Goal: Task Accomplishment & Management: Manage account settings

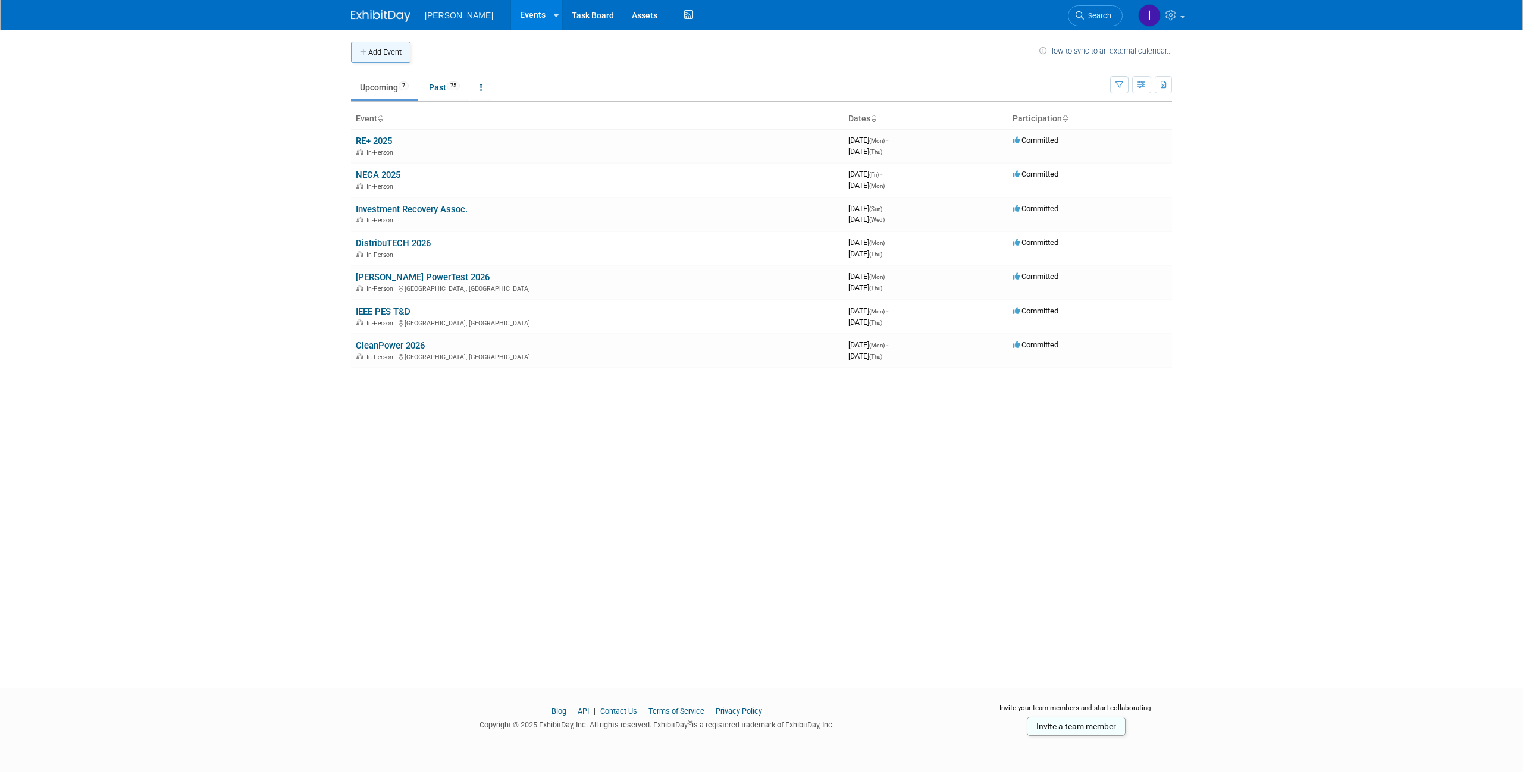
click at [384, 42] on button "Add Event" at bounding box center [380, 52] width 60 height 22
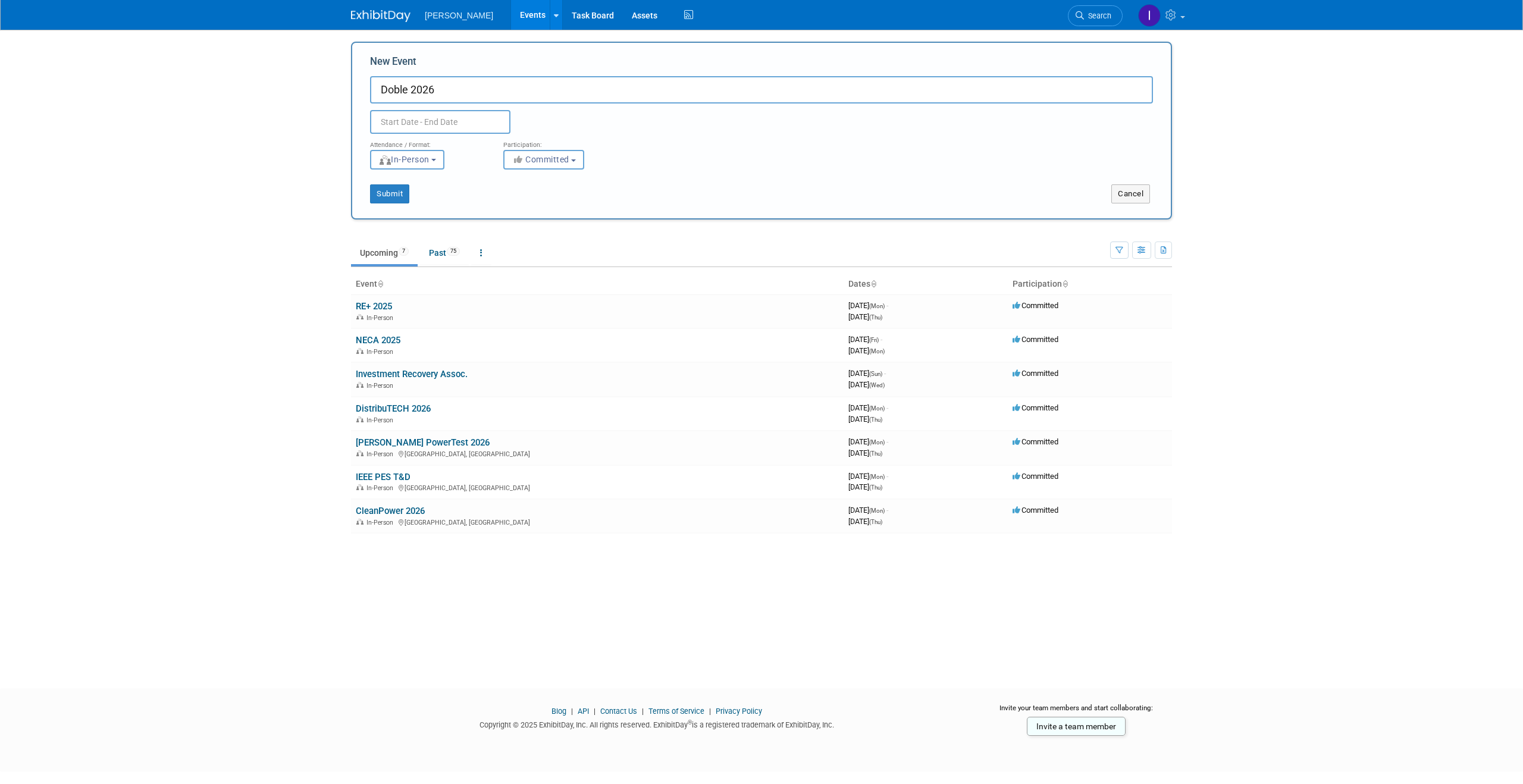
type input "Doble 2026"
click at [425, 121] on input "text" at bounding box center [440, 121] width 141 height 24
click at [535, 144] on span at bounding box center [541, 148] width 22 height 20
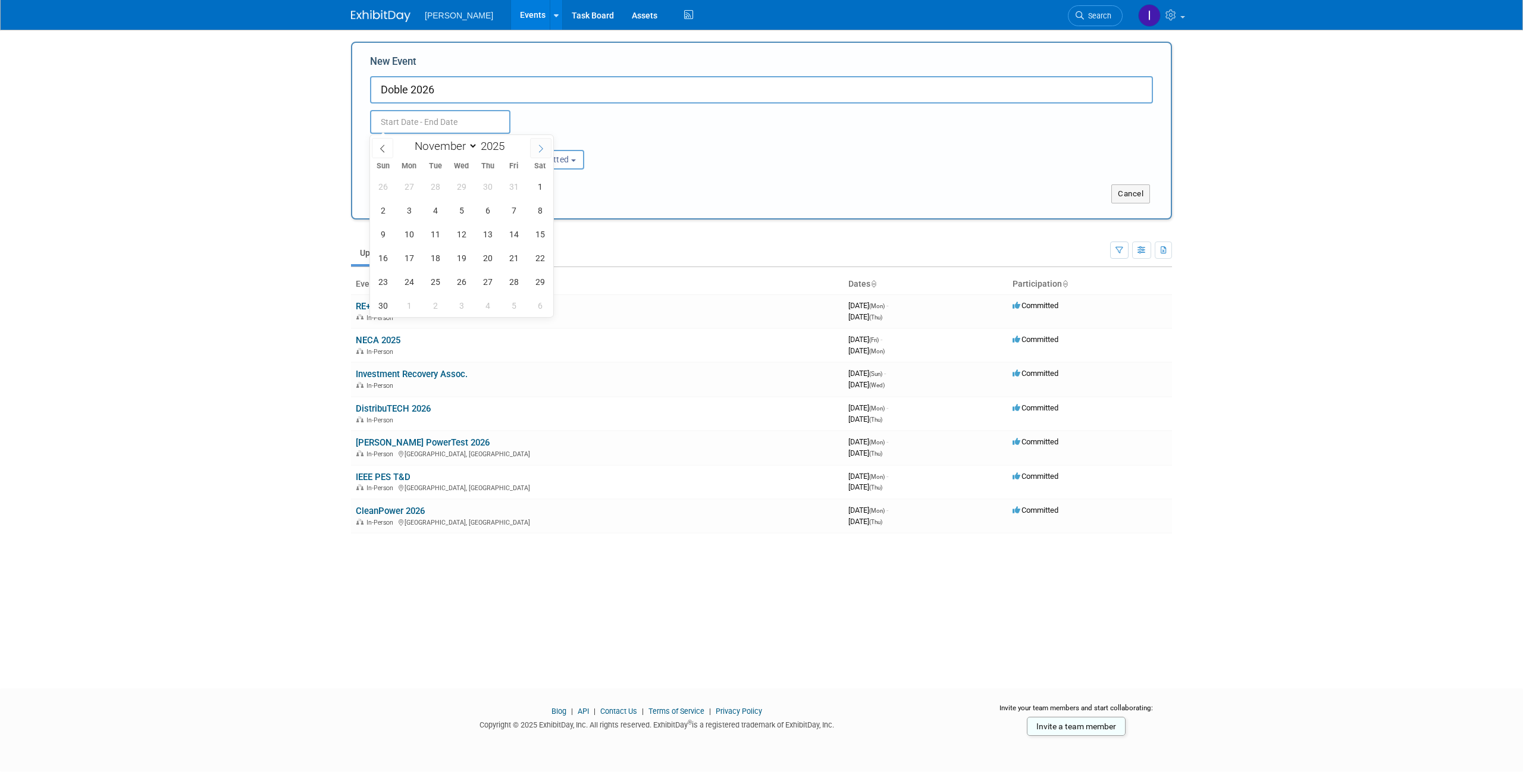
click at [535, 144] on span at bounding box center [541, 148] width 22 height 20
select select "11"
click at [535, 144] on span at bounding box center [541, 148] width 22 height 20
type input "2026"
click at [535, 144] on span at bounding box center [541, 148] width 22 height 20
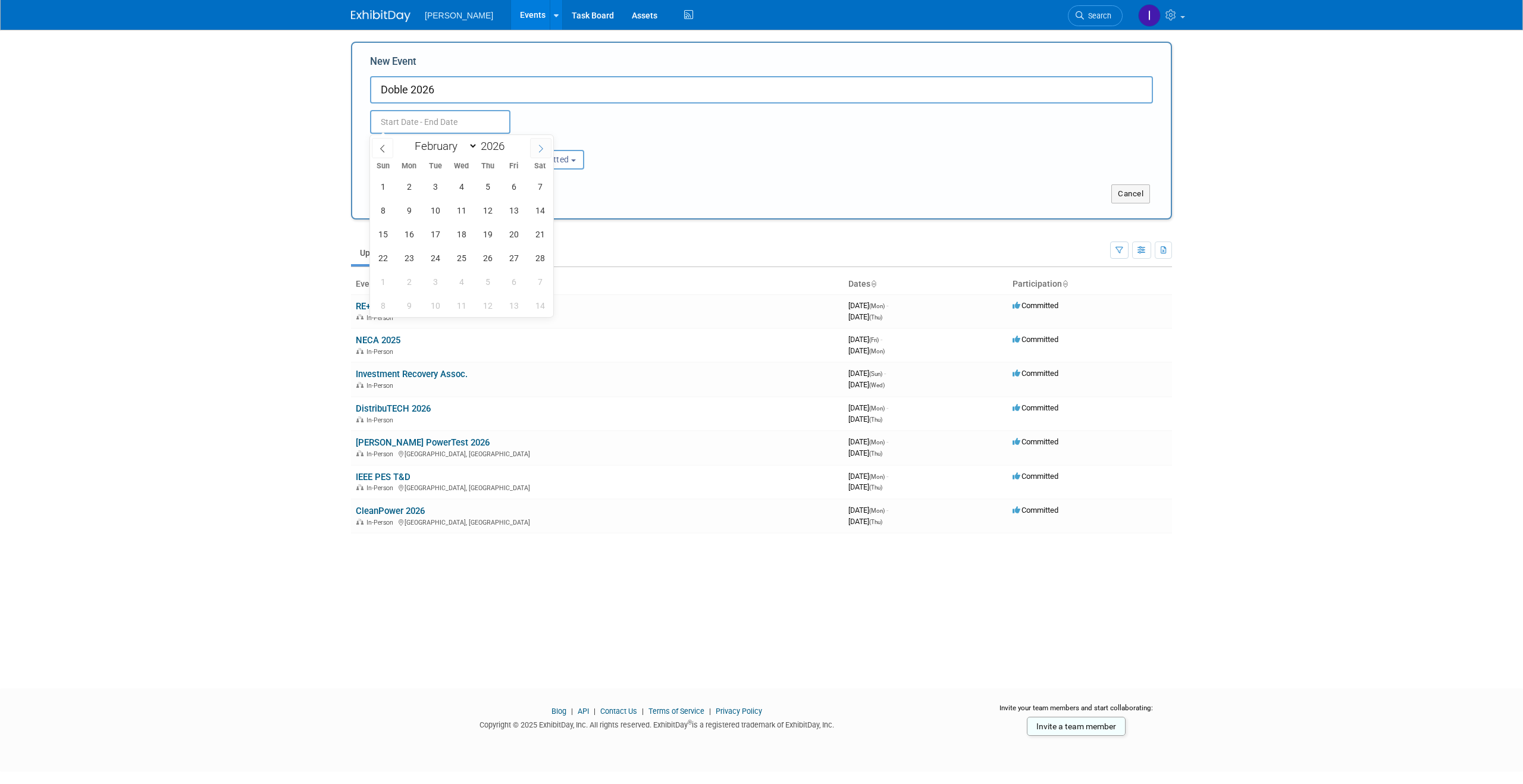
click at [535, 144] on span at bounding box center [541, 148] width 22 height 20
select select "2"
click at [468, 211] on span "11" at bounding box center [461, 210] width 23 height 23
click at [509, 210] on span "13" at bounding box center [514, 210] width 23 height 23
type input "Mar 11, 2026 to Mar 13, 2026"
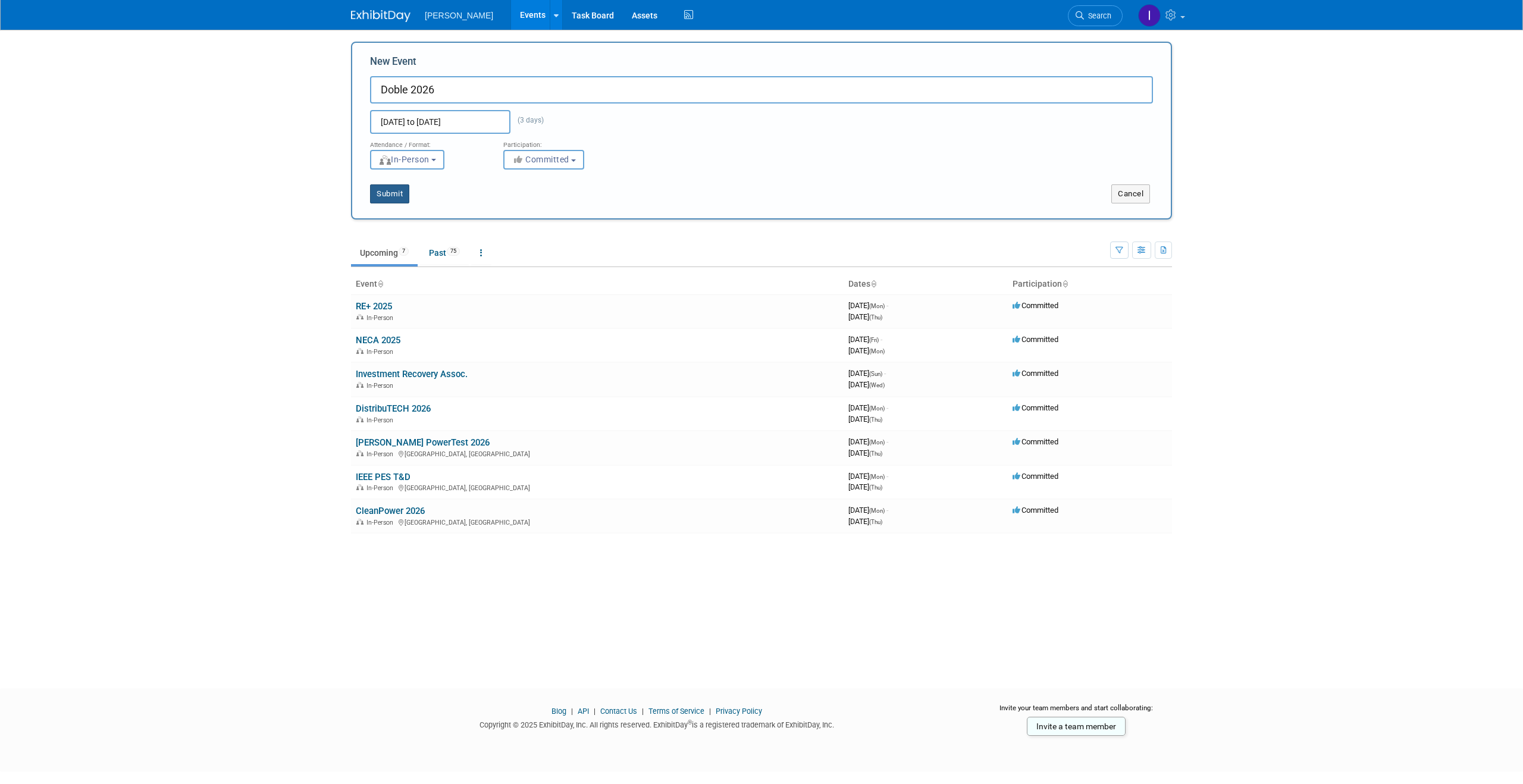
click at [392, 192] on button "Submit" at bounding box center [390, 194] width 39 height 19
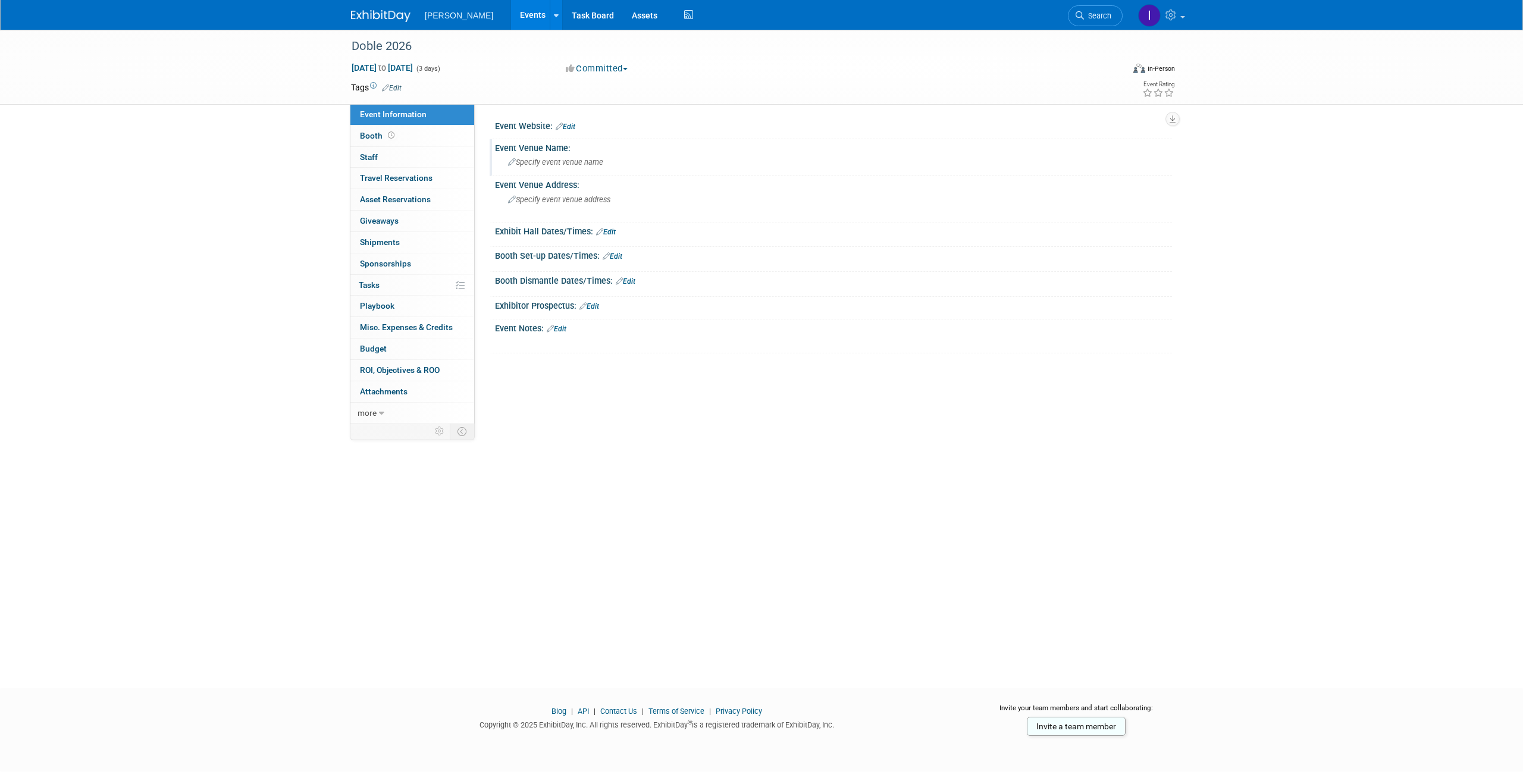
click at [565, 169] on div "Specify event venue name" at bounding box center [833, 162] width 659 height 19
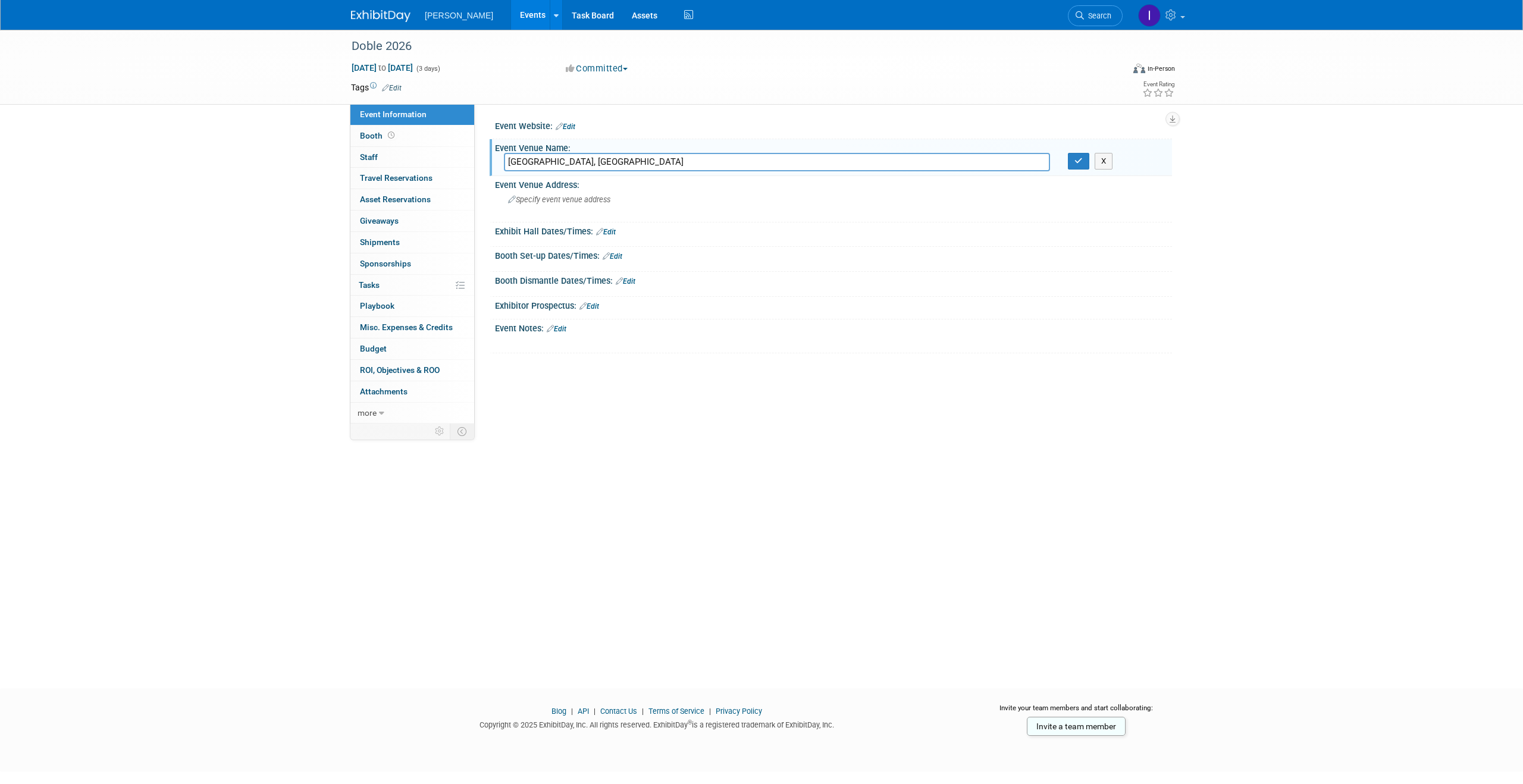
type input "Omni Resort, Boston MA"
click at [568, 166] on div "Omni Resort, Boston MA" at bounding box center [833, 162] width 659 height 19
drag, startPoint x: 604, startPoint y: 162, endPoint x: 615, endPoint y: 162, distance: 11.0
click at [610, 162] on input "Omni Resort, Boston MA" at bounding box center [776, 162] width 546 height 19
drag, startPoint x: 616, startPoint y: 162, endPoint x: 499, endPoint y: 159, distance: 117.0
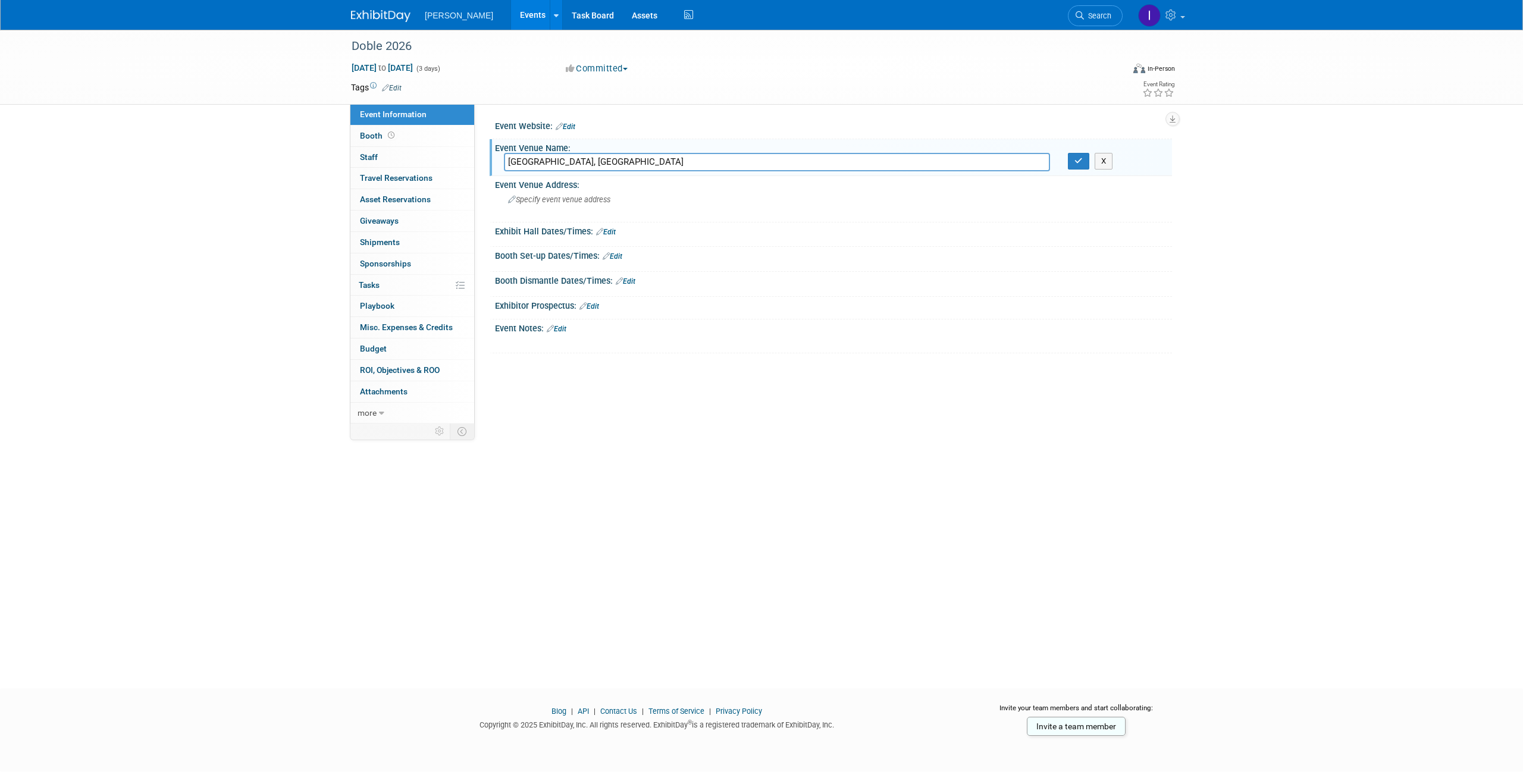
click at [499, 159] on div "Omni Resort, Boston MA" at bounding box center [777, 162] width 564 height 19
type input "Omni Boston Hotel at the Seaport"
click at [1069, 161] on button "button" at bounding box center [1079, 161] width 22 height 16
click at [682, 171] on div "Omni Boston Hotel at the Seaport" at bounding box center [834, 162] width 677 height 19
click at [661, 160] on input "Omni Boston Hotel at the Seaport" at bounding box center [776, 162] width 546 height 19
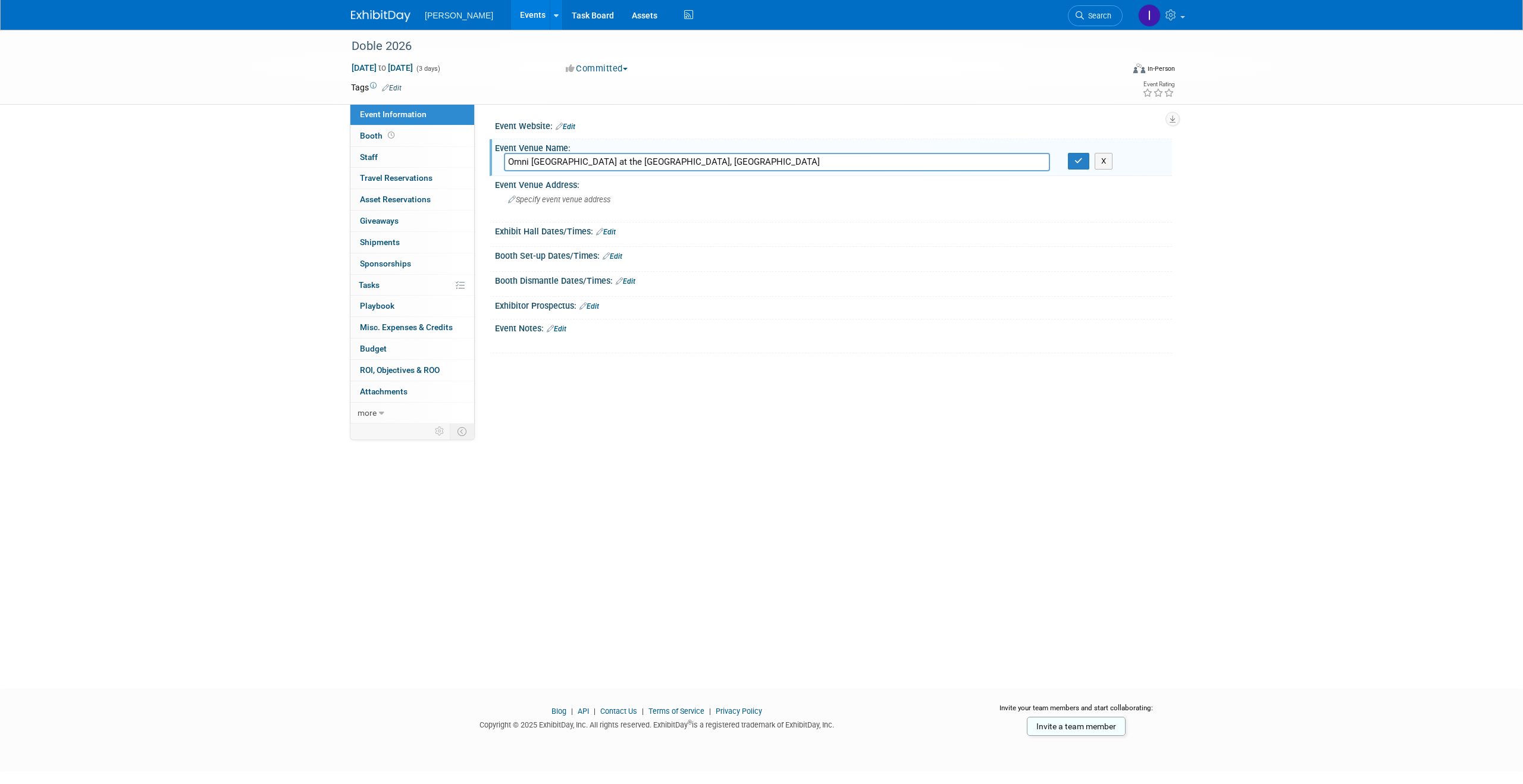
type input "Omni Boston Hotel at the Seaport, Boston MA"
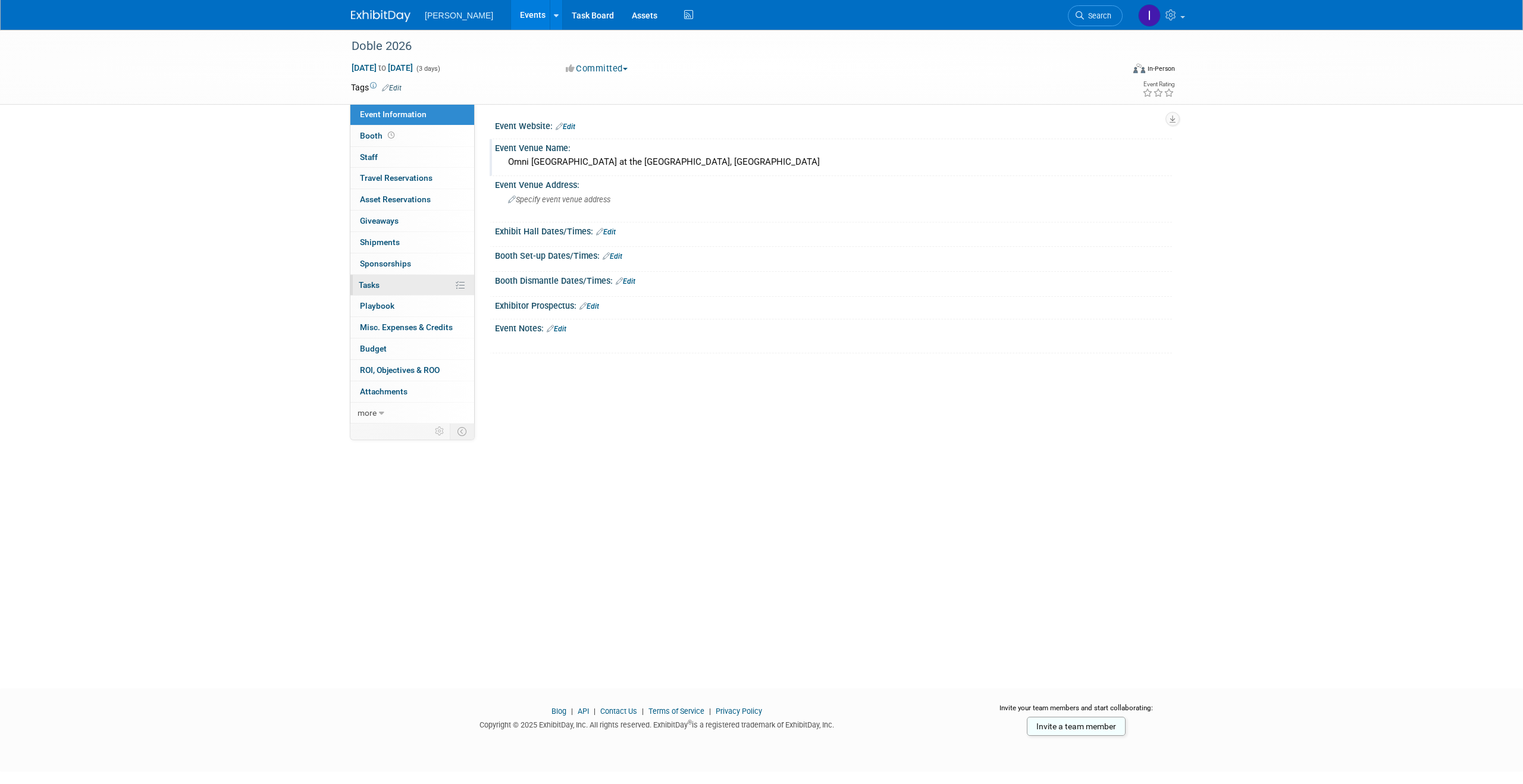
click at [395, 283] on link "0% Tasks 0%" at bounding box center [412, 285] width 123 height 21
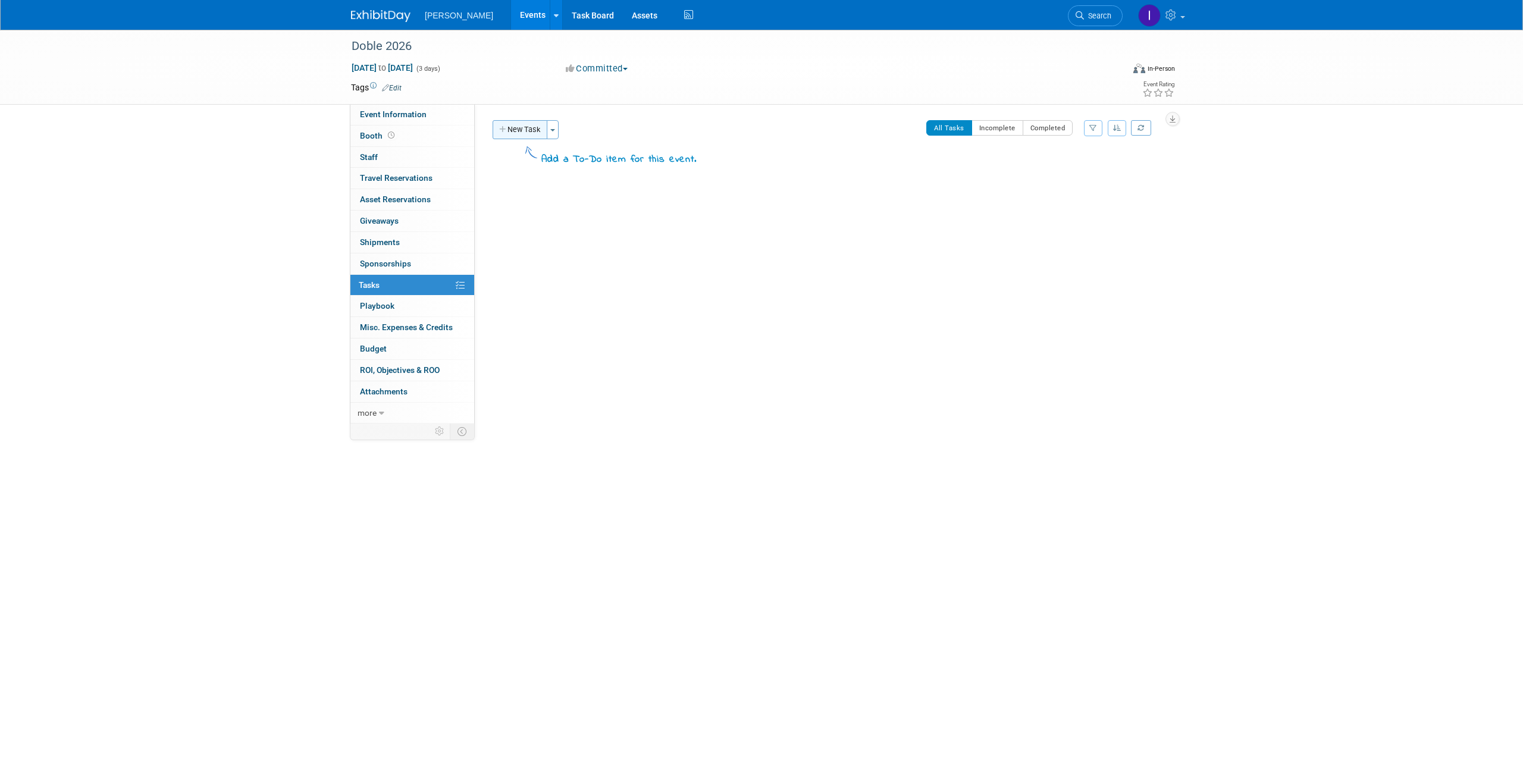
click at [520, 131] on button "New Task" at bounding box center [520, 130] width 55 height 19
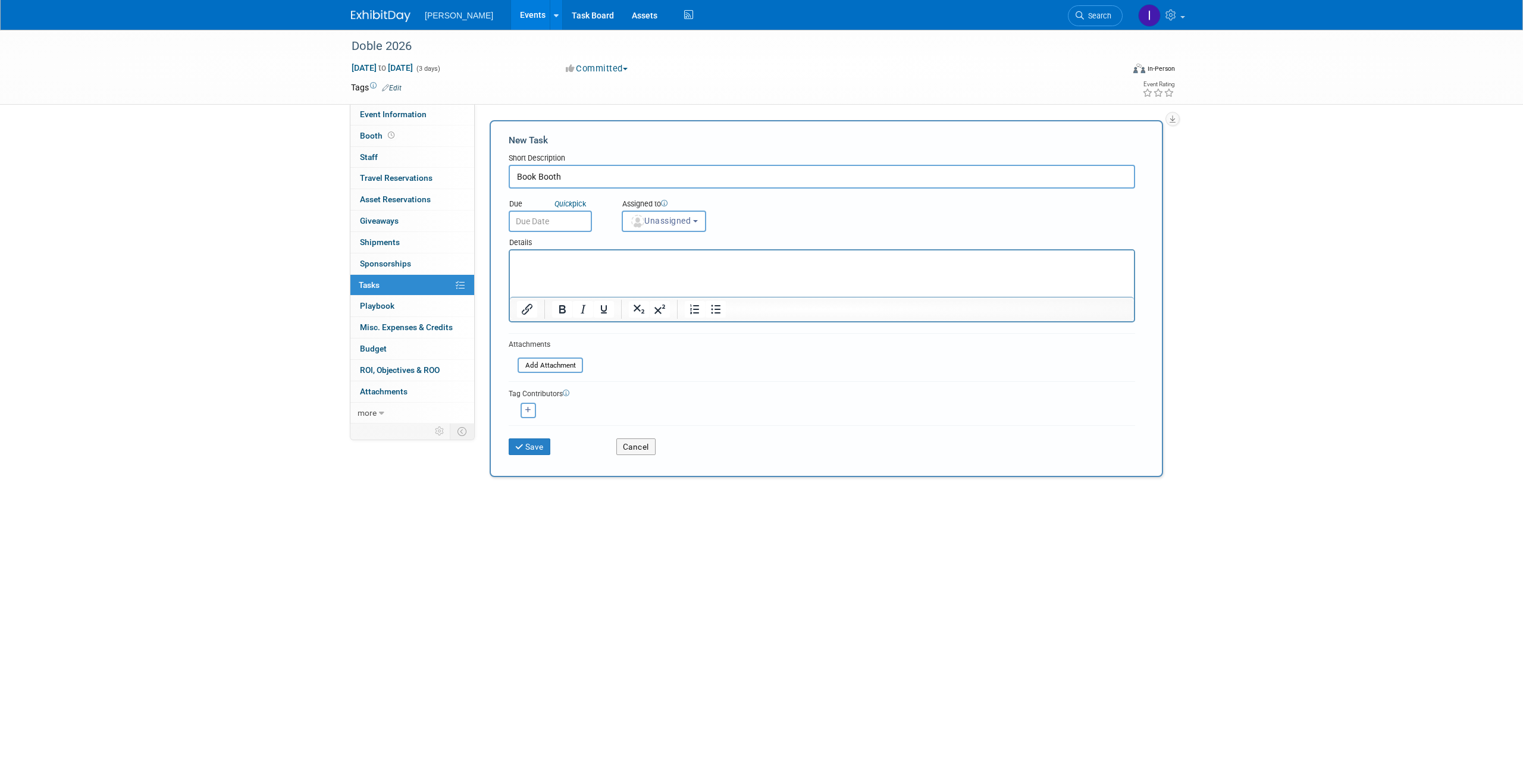
type input "Book Booth"
click at [557, 262] on p "Rich Text Area. Press ALT-0 for help." at bounding box center [822, 261] width 610 height 12
paste body "Rich Text Area. Press ALT-0 for help."
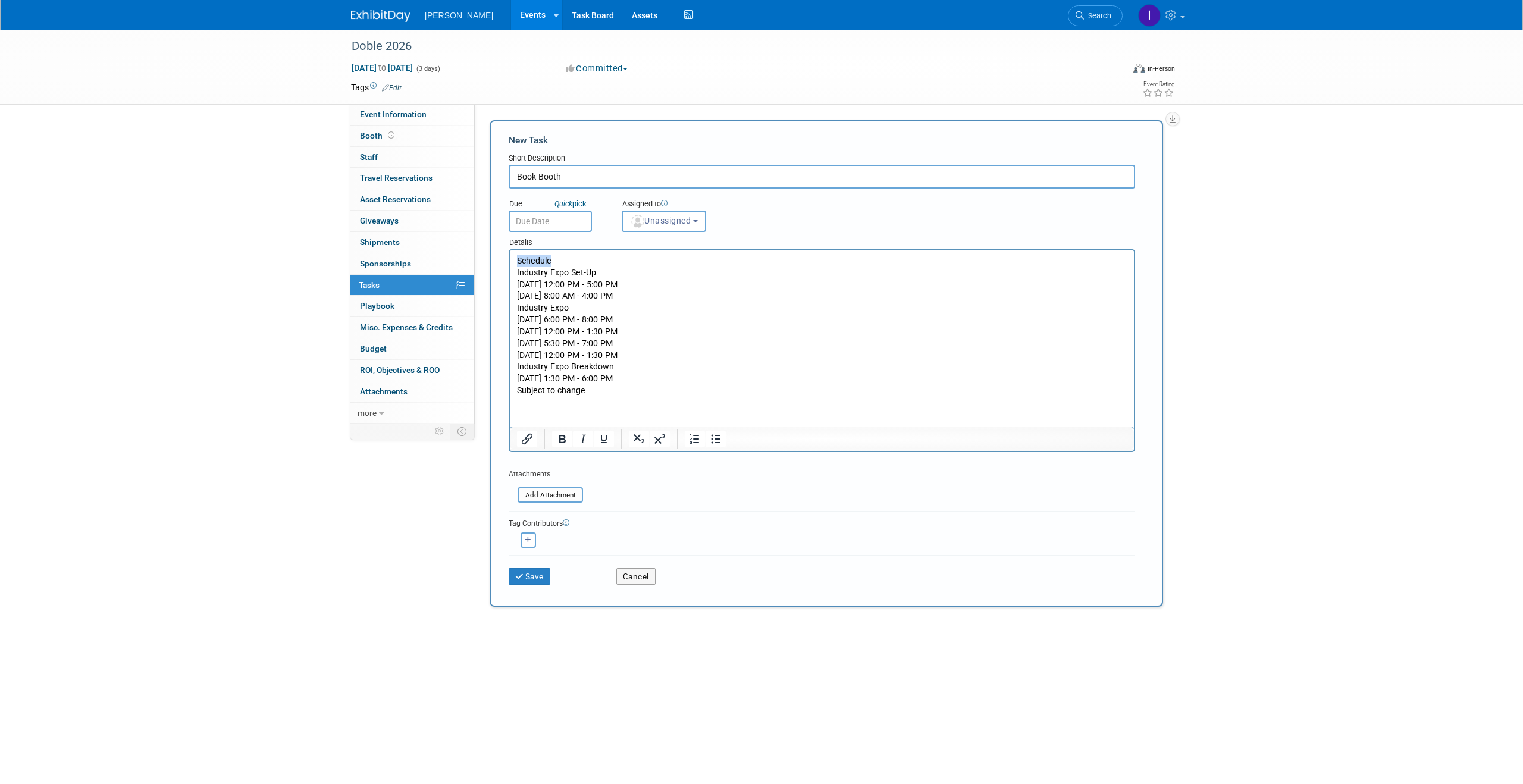
drag, startPoint x: 532, startPoint y: 256, endPoint x: 507, endPoint y: 255, distance: 25.0
click at [510, 255] on html "Schedule Industry Expo Set-Up Monday, March 30th | 12:00 PM - 5:00 PM Tuesday, …" at bounding box center [822, 323] width 624 height 146
copy p "Schedule"
click at [514, 271] on html "Industry Expo Set-Up Monday, March 30th | 12:00 PM - 5:00 PM Tuesday, March 31s…" at bounding box center [822, 323] width 624 height 146
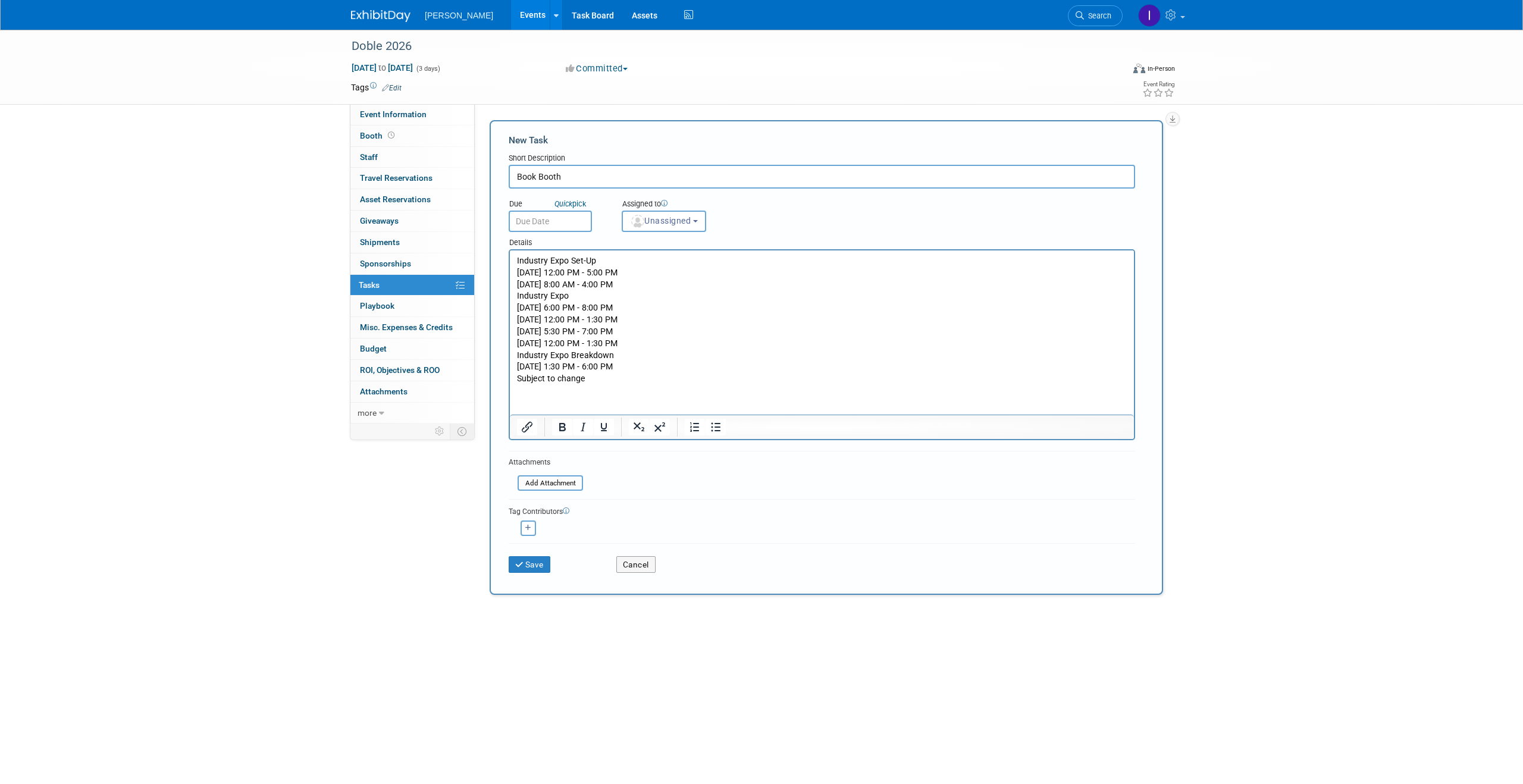
drag, startPoint x: 587, startPoint y: 183, endPoint x: 478, endPoint y: 156, distance: 112.3
click at [478, 156] on div "Event Website: Edit Event Venue Name: Omni Boston Hotel at the Seaport, Boston …" at bounding box center [824, 263] width 697 height 319
type input "S"
type input "Schedule"
click at [528, 567] on button "Save" at bounding box center [529, 564] width 42 height 16
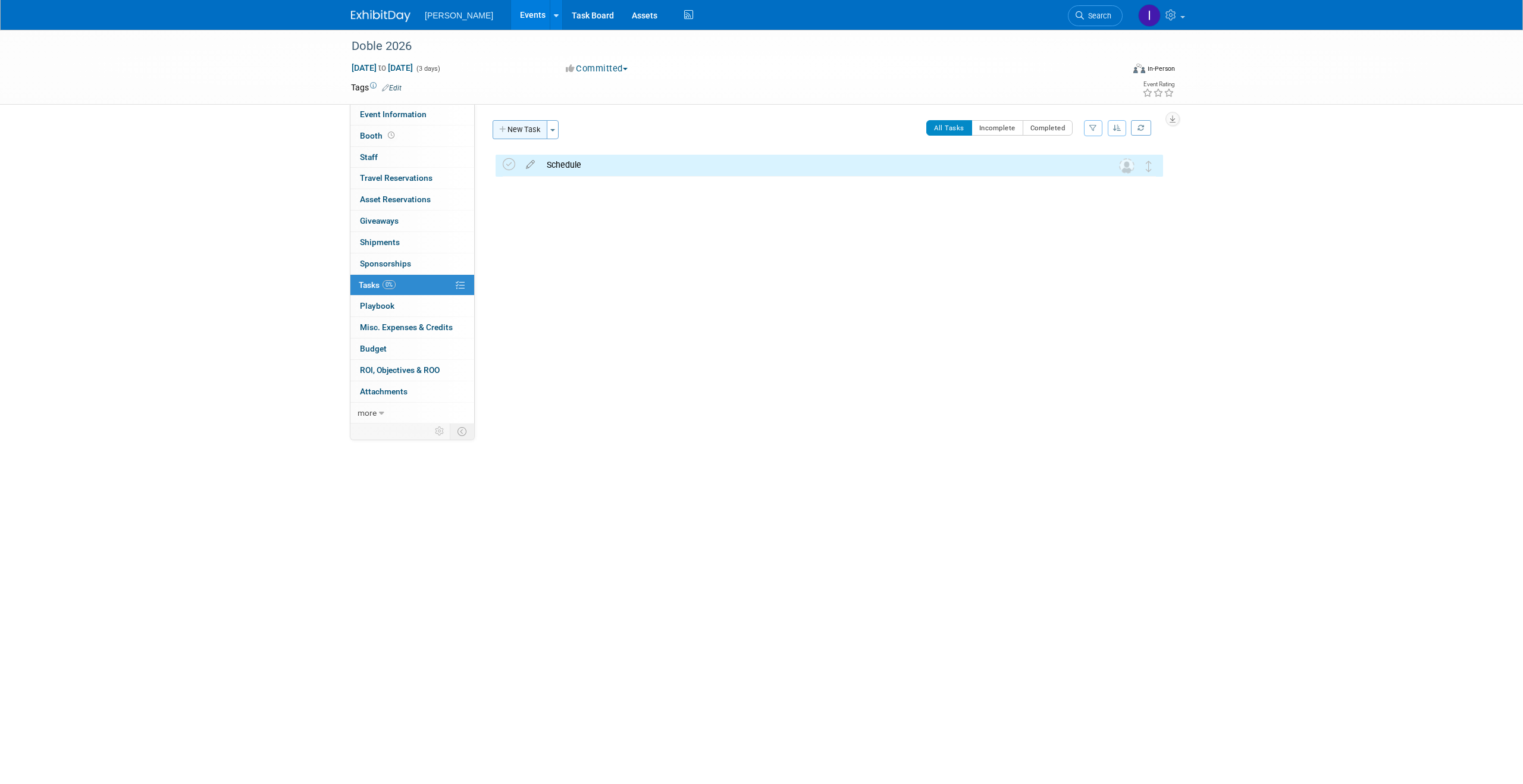
click at [517, 128] on button "New Task" at bounding box center [520, 130] width 55 height 19
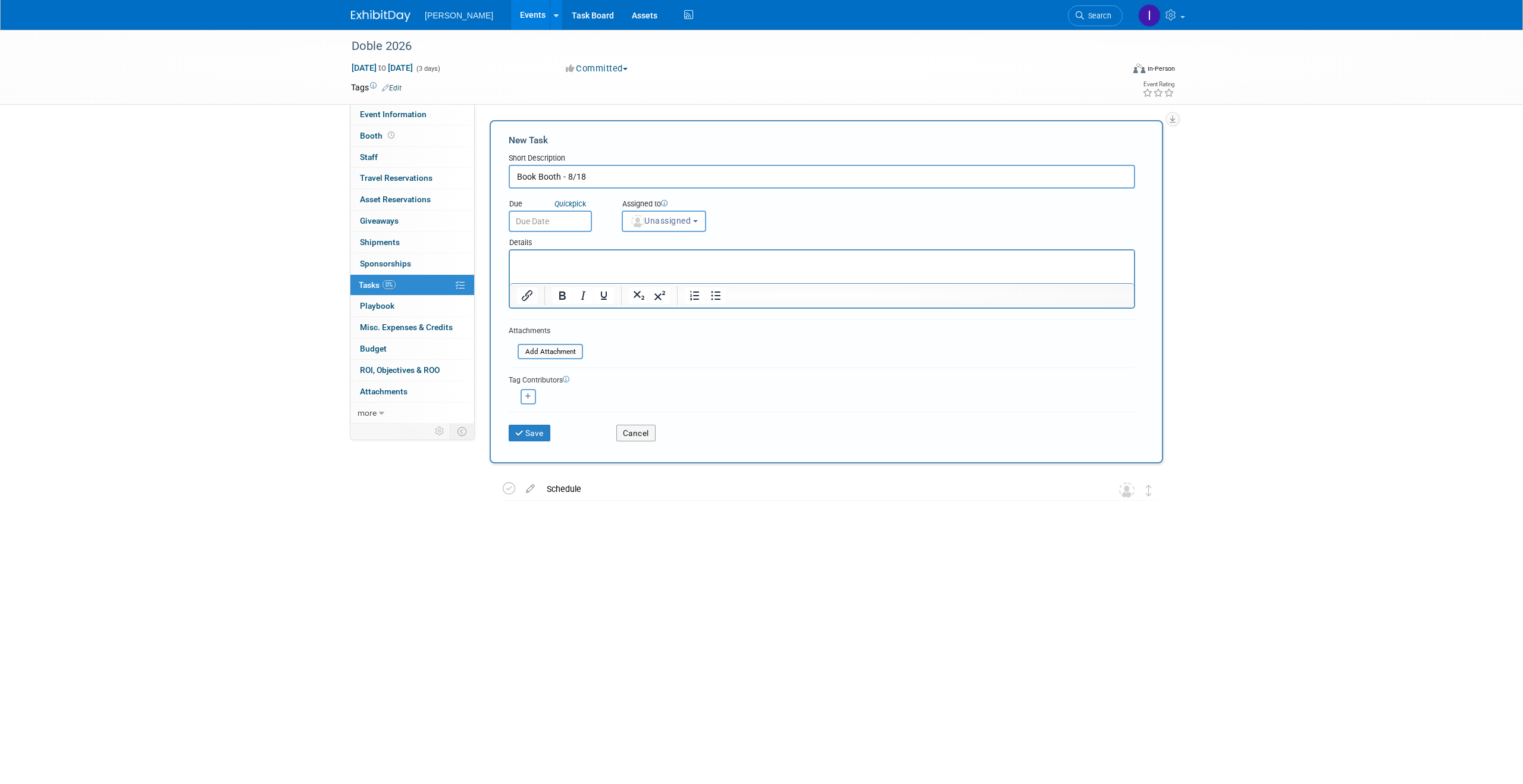
type input "Book Booth - 8/18"
click at [509, 425] on button "Save" at bounding box center [529, 433] width 42 height 16
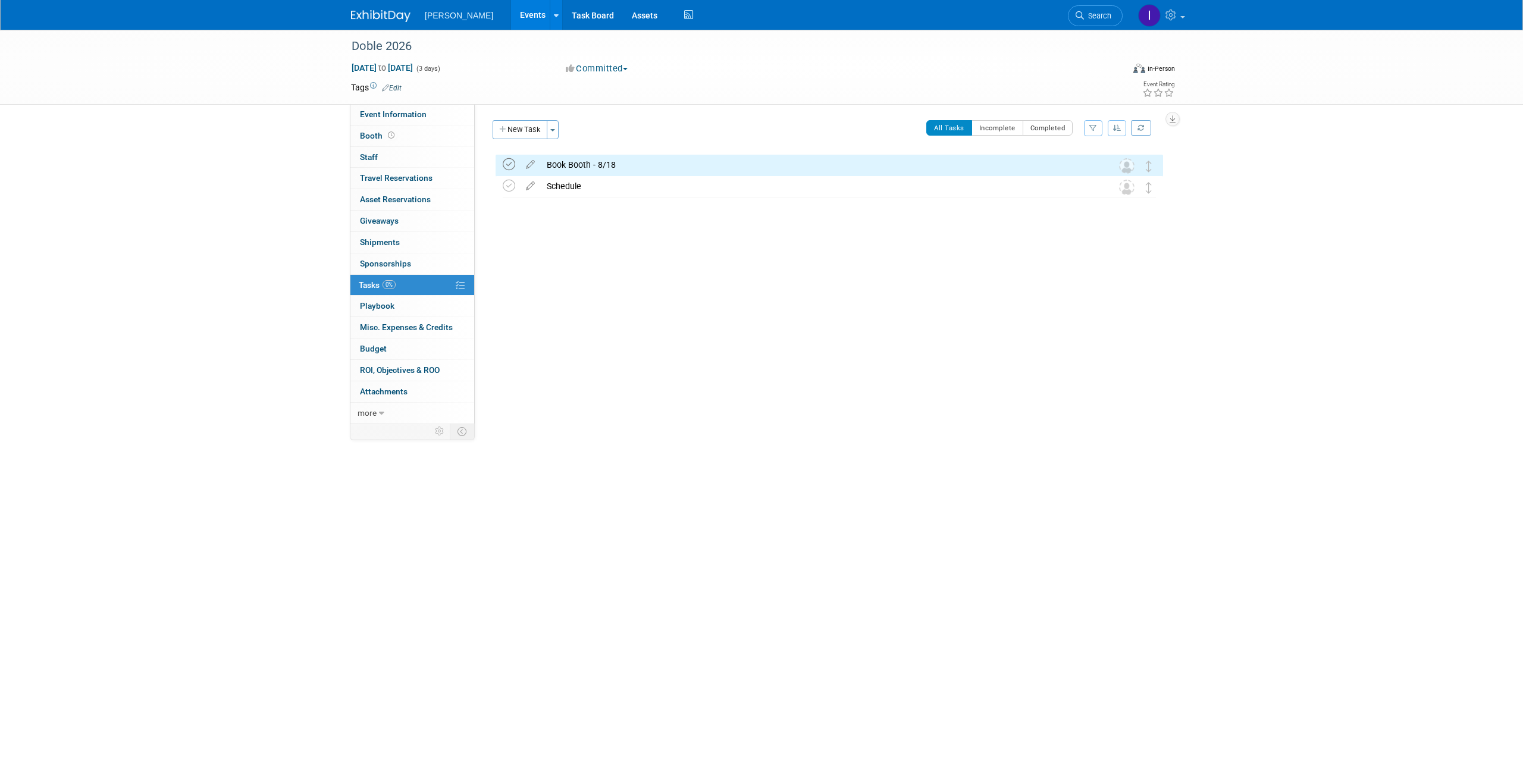
click at [509, 164] on icon at bounding box center [509, 164] width 12 height 12
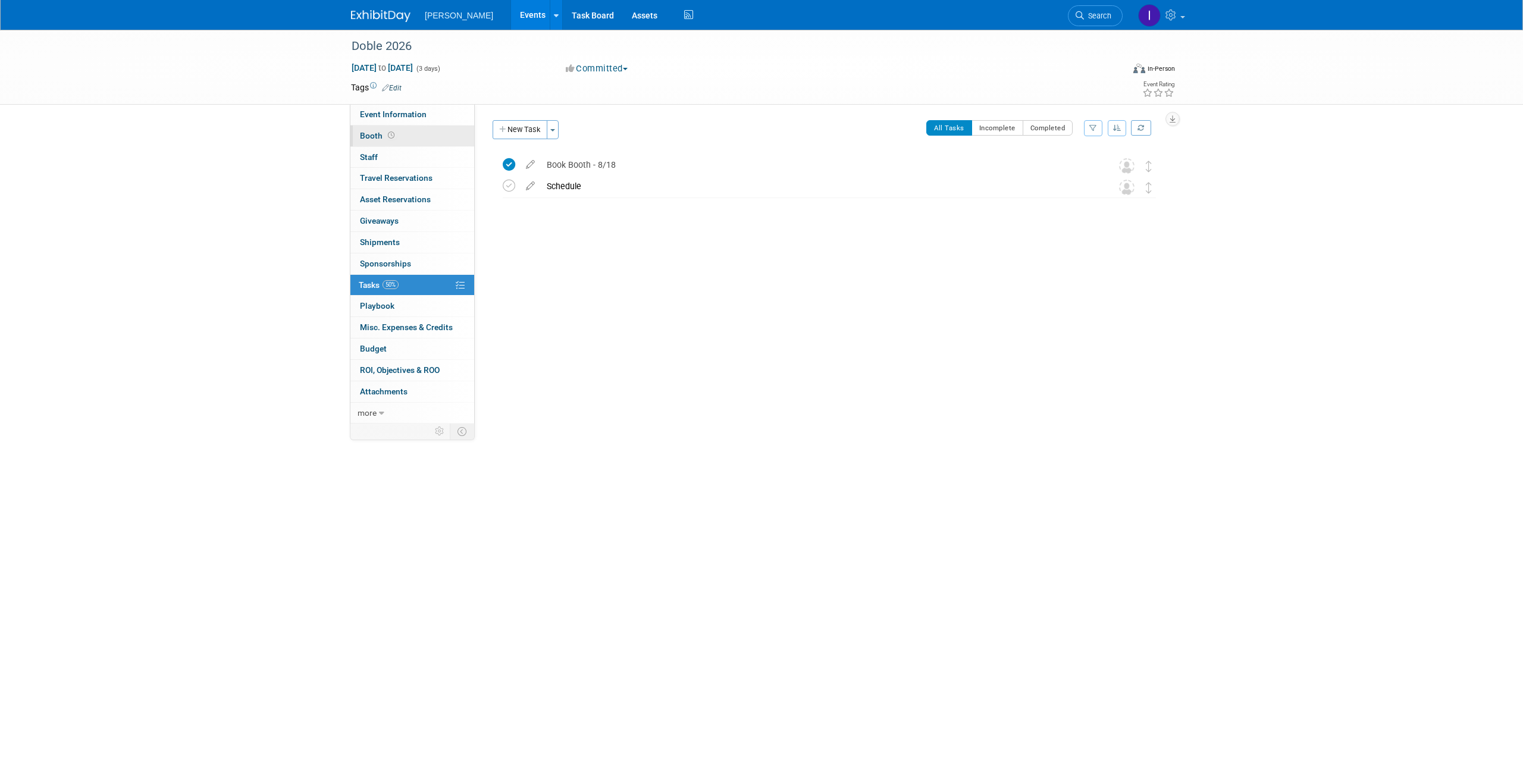
click at [405, 126] on link "Booth" at bounding box center [412, 136] width 123 height 21
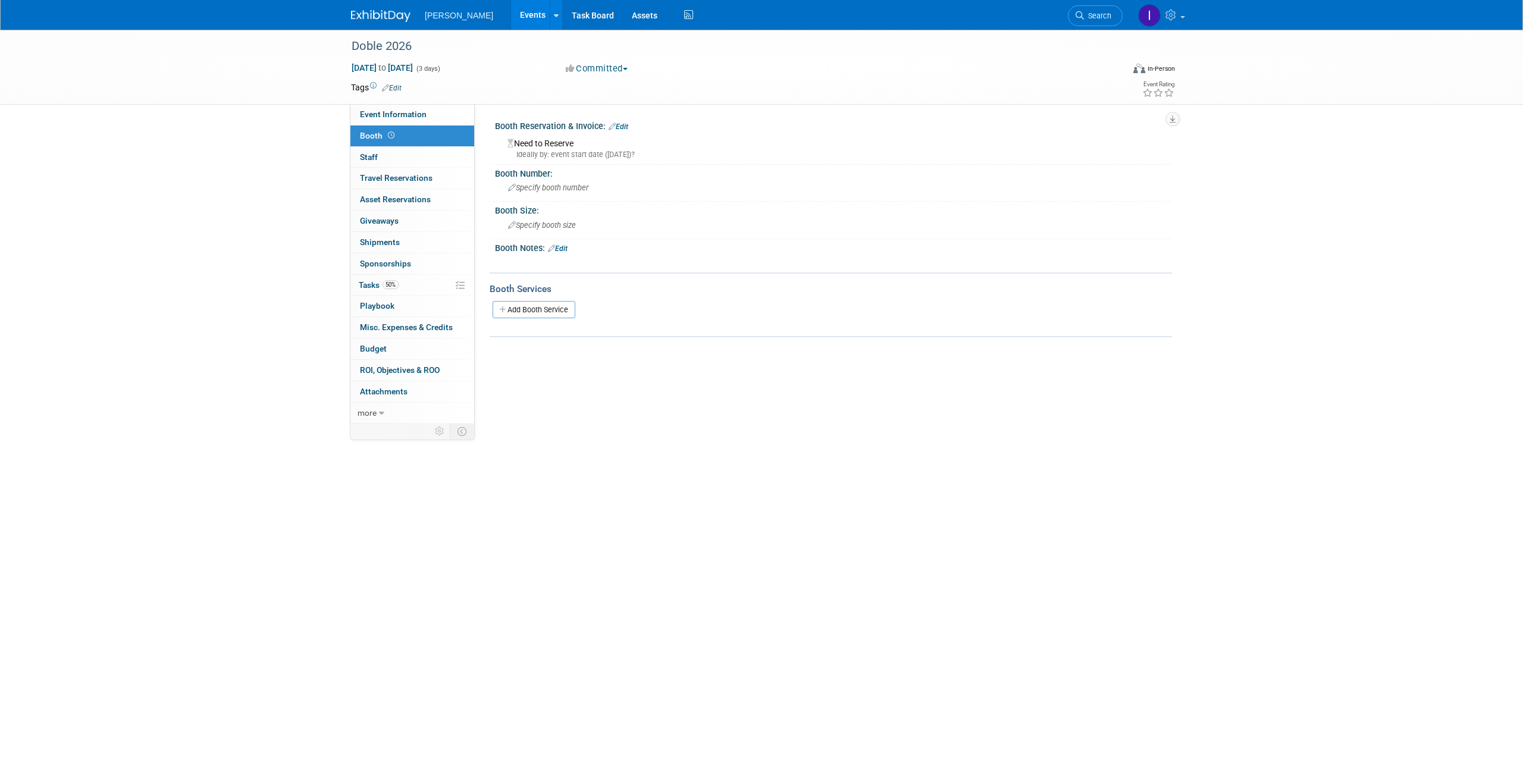
click at [521, 16] on link "Events" at bounding box center [532, 14] width 44 height 29
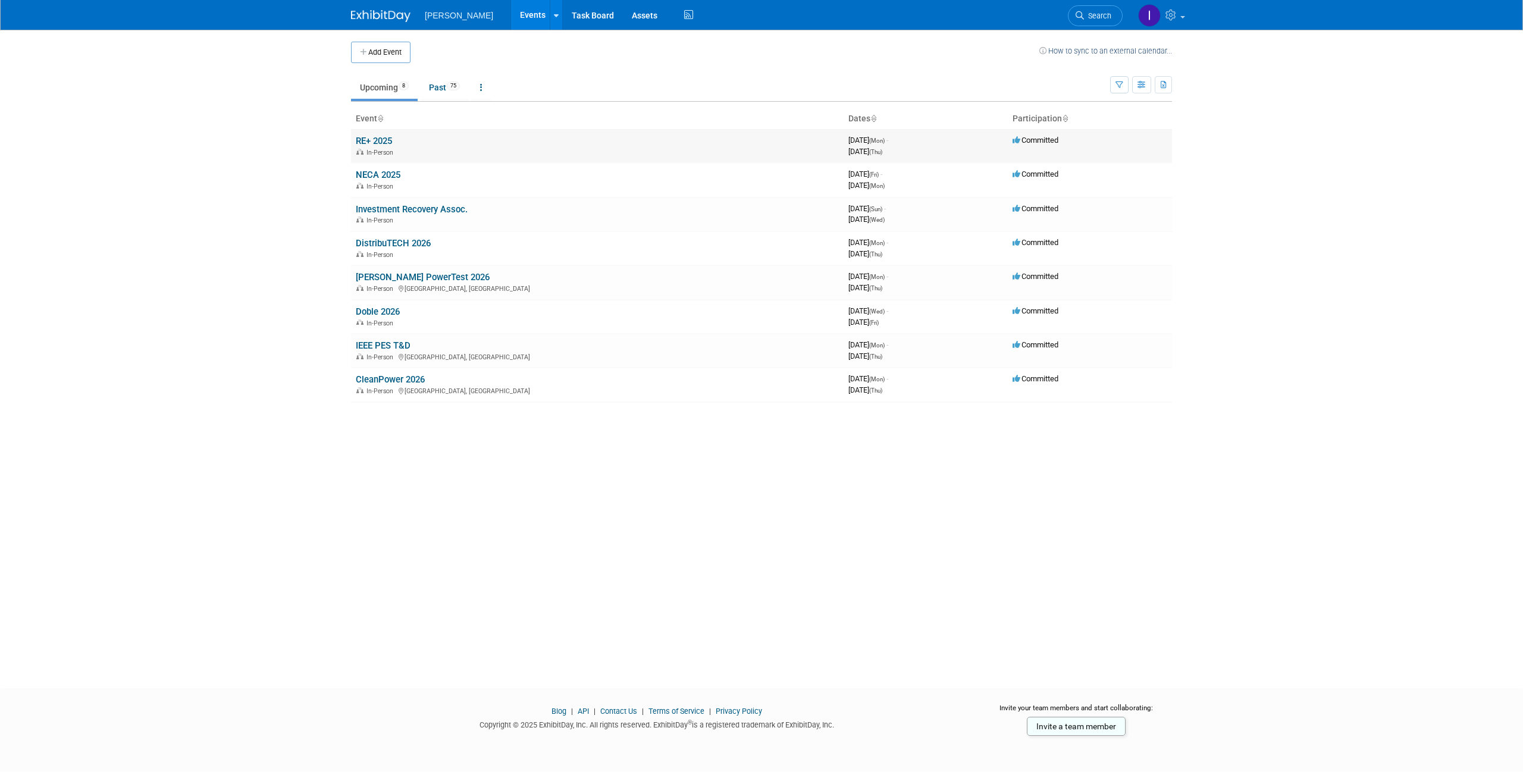
click at [394, 138] on td "RE+ 2025 In-Person" at bounding box center [597, 146] width 493 height 34
click at [387, 140] on link "RE+ 2025" at bounding box center [374, 141] width 37 height 11
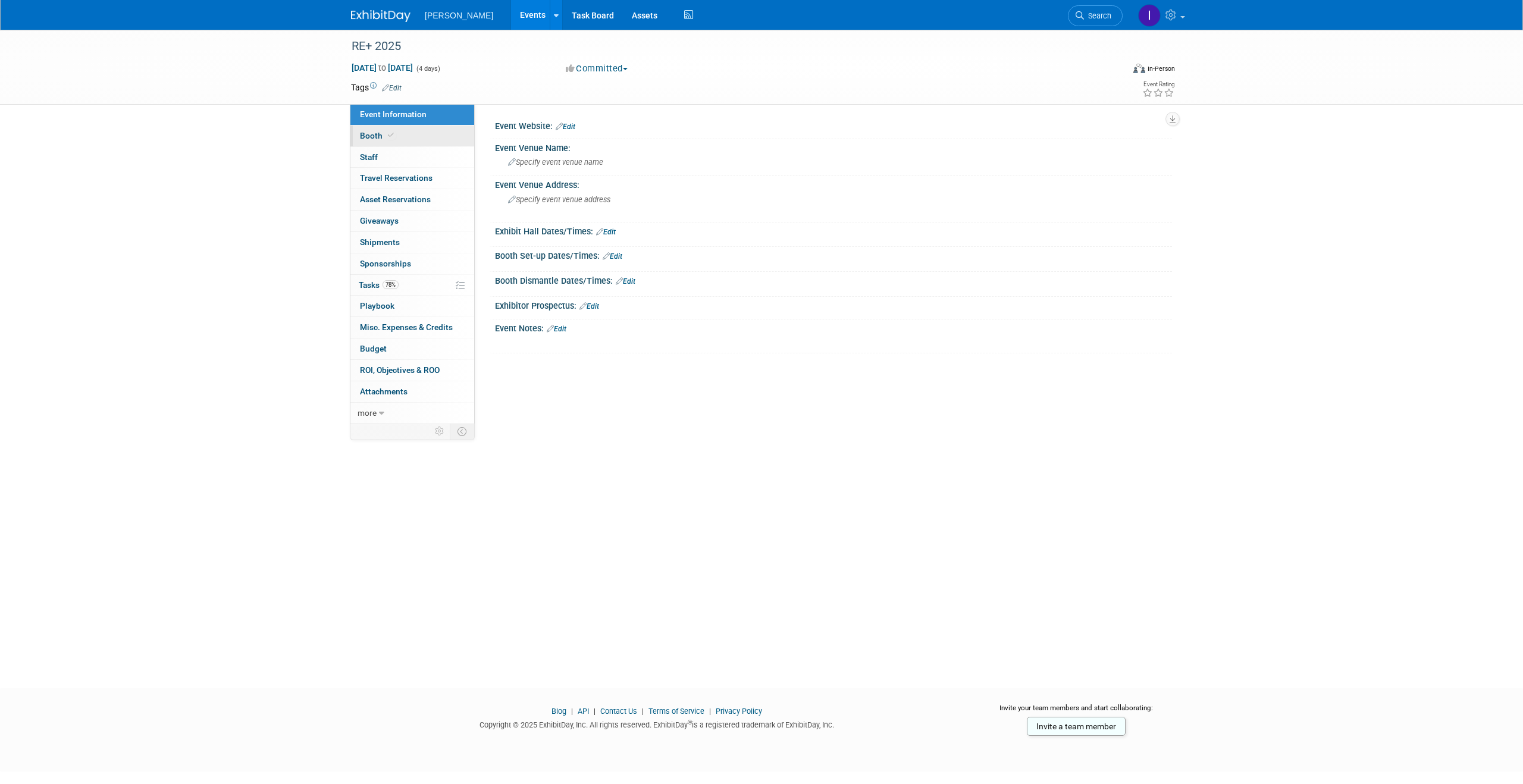
click at [401, 135] on link "Booth" at bounding box center [412, 136] width 123 height 21
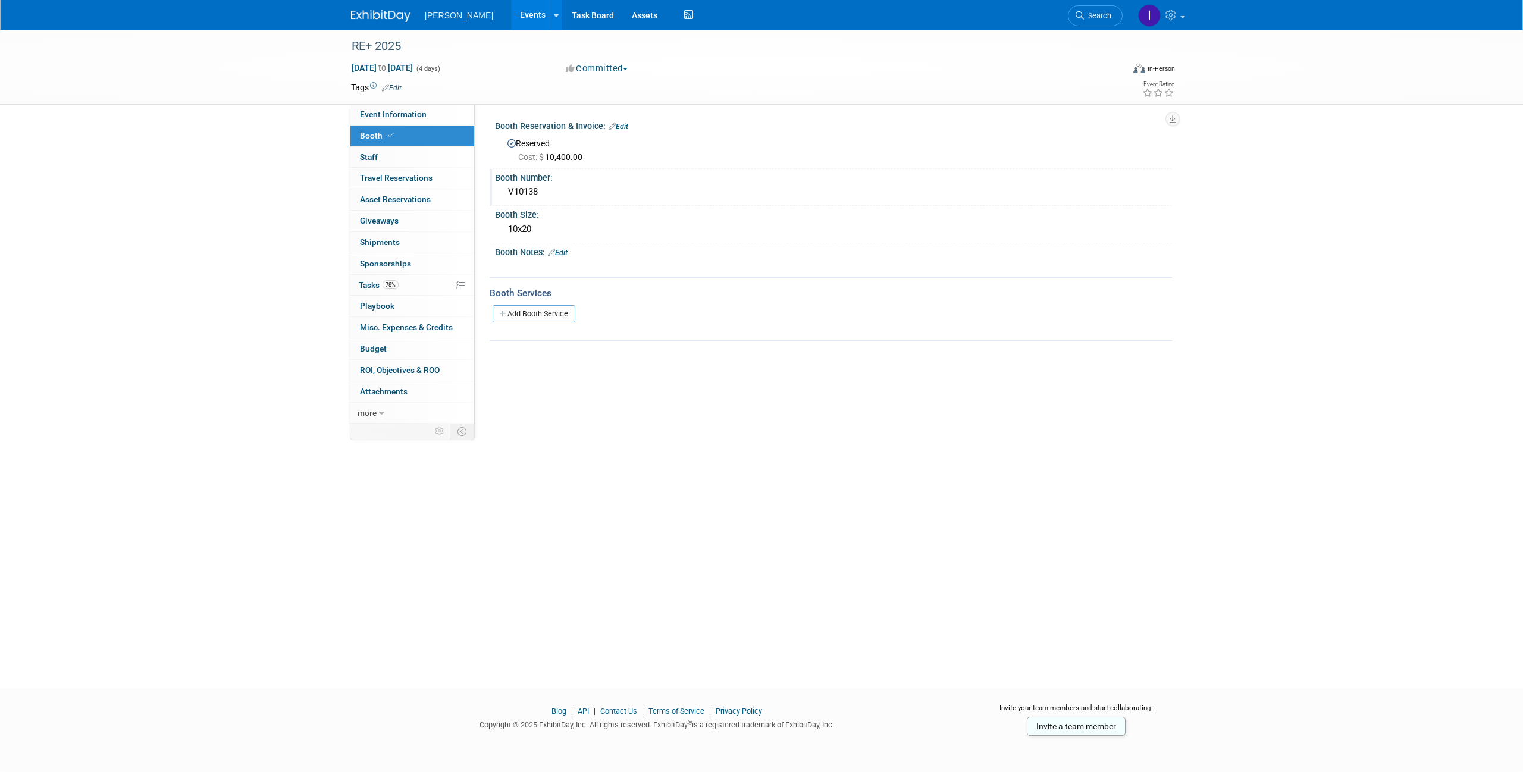
drag, startPoint x: 507, startPoint y: 191, endPoint x: 549, endPoint y: 192, distance: 42.0
click at [549, 192] on div "V10138" at bounding box center [833, 192] width 659 height 19
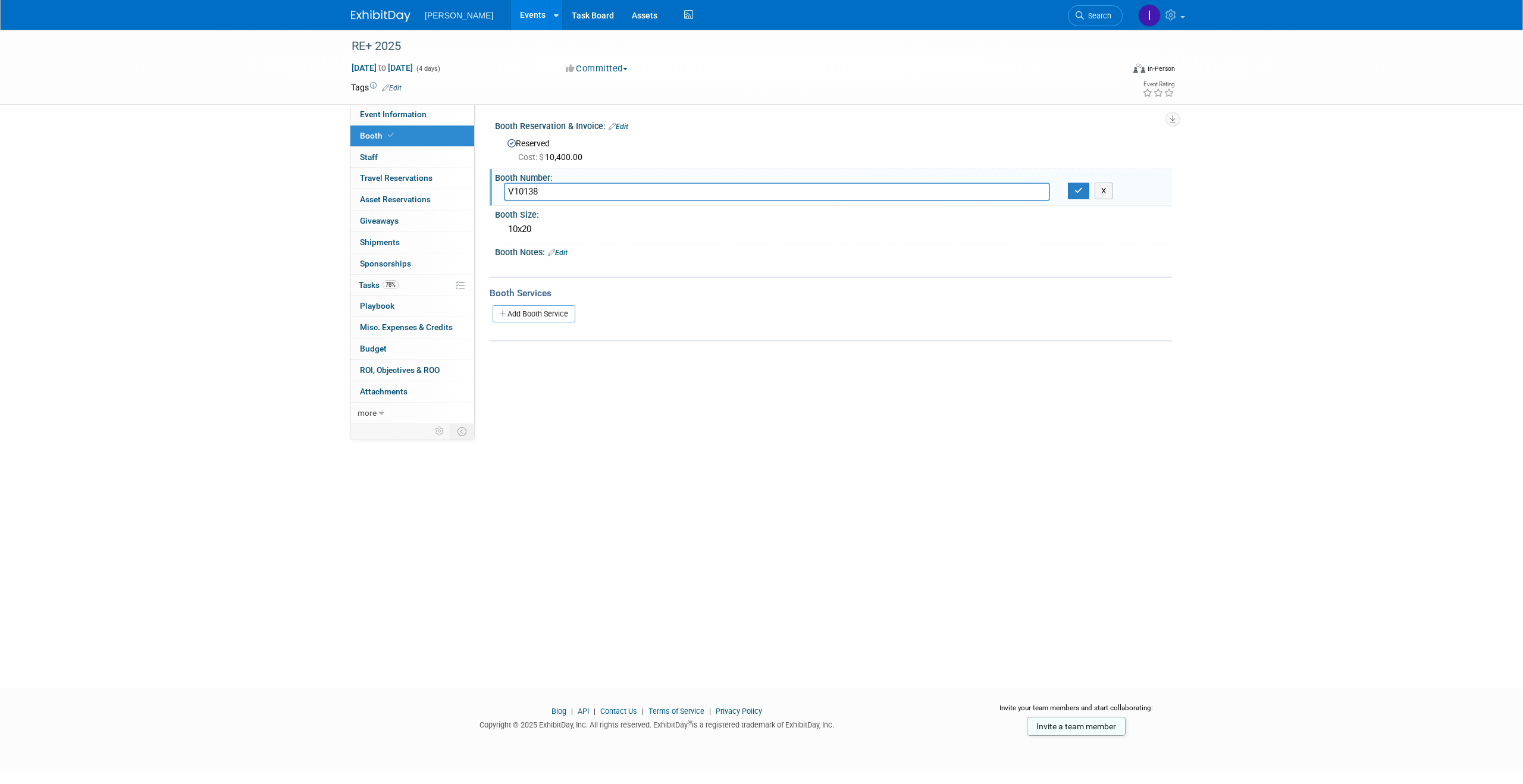
drag, startPoint x: 560, startPoint y: 192, endPoint x: 486, endPoint y: 189, distance: 74.1
click at [486, 189] on div "Event Website: Edit Event Venue Name: Specify event venue name Event Venue Addr…" at bounding box center [824, 263] width 697 height 319
